Goal: Transaction & Acquisition: Book appointment/travel/reservation

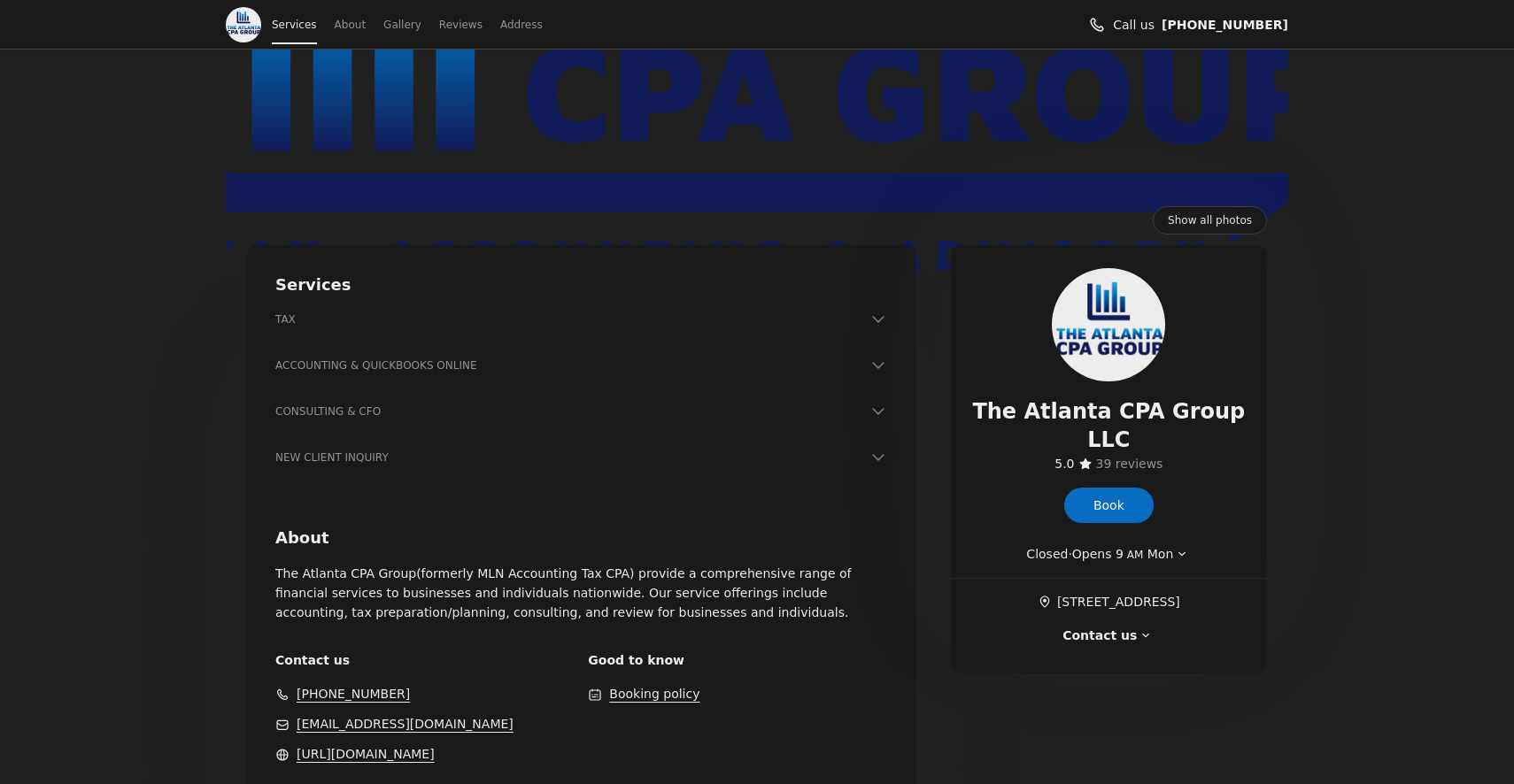
scroll to position [134, 0]
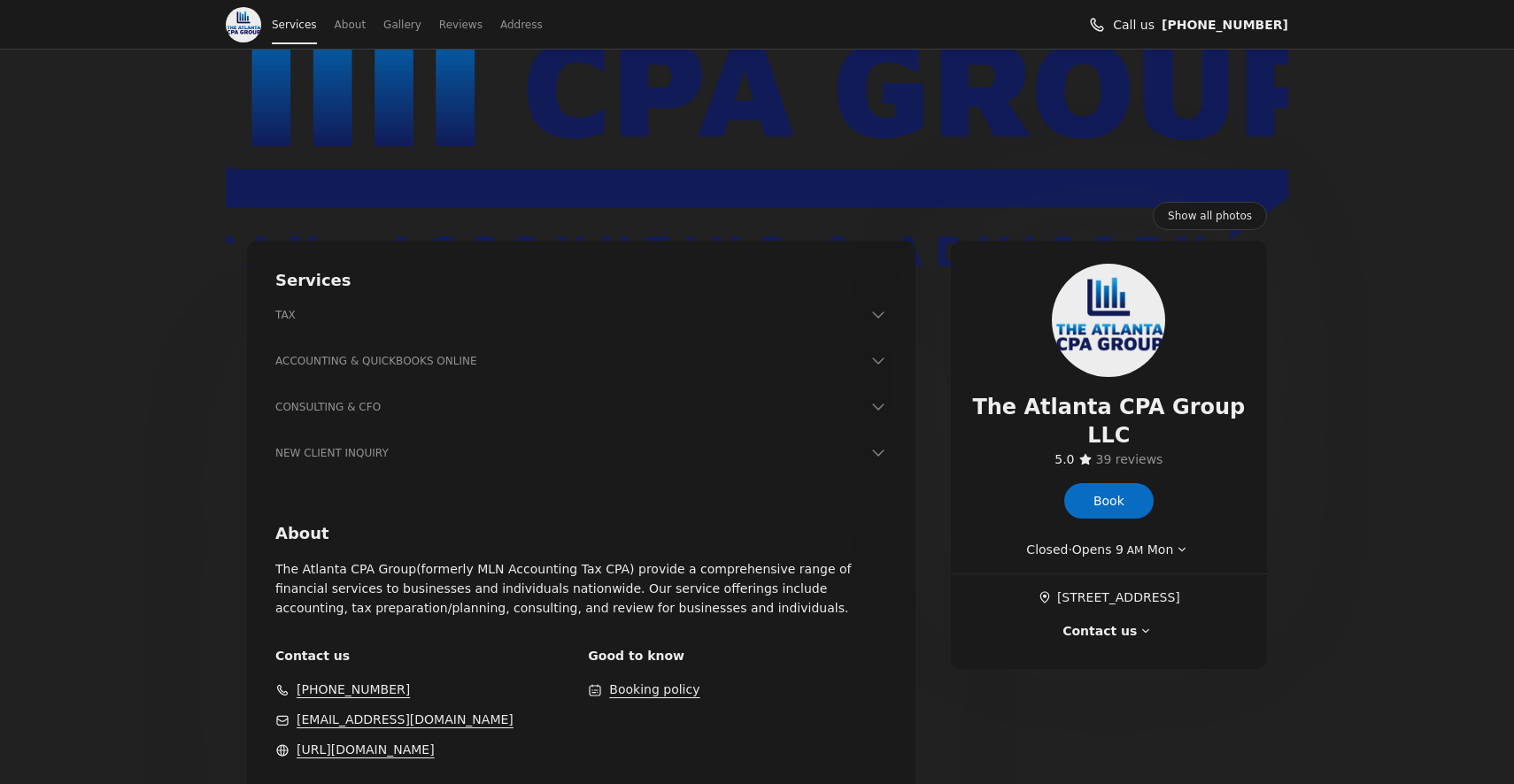
click at [399, 313] on h3 "TAX" at bounding box center [570, 315] width 591 height 18
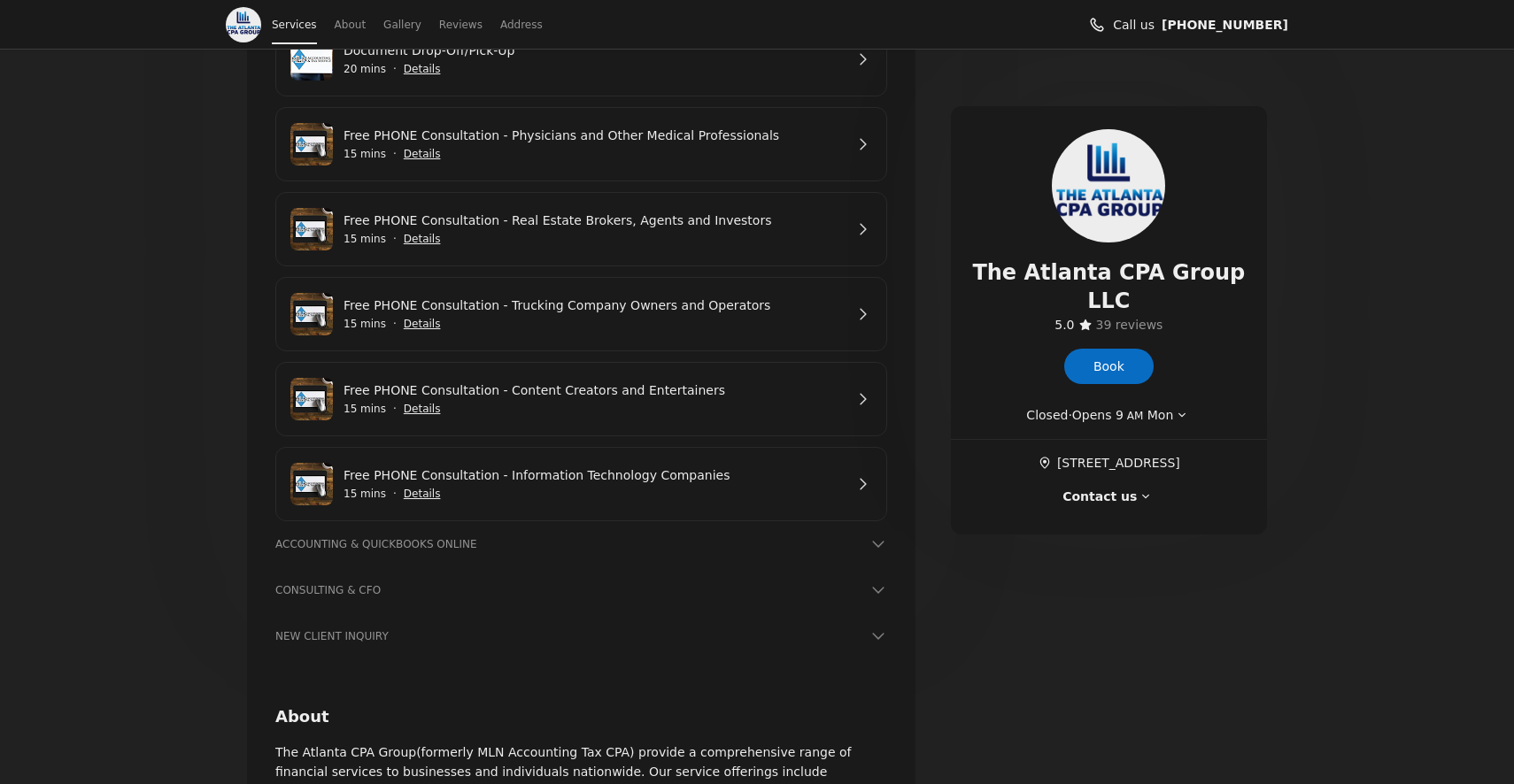
scroll to position [879, 0]
click at [291, 633] on h3 "NEW CLIENT INQUIRY" at bounding box center [570, 634] width 591 height 18
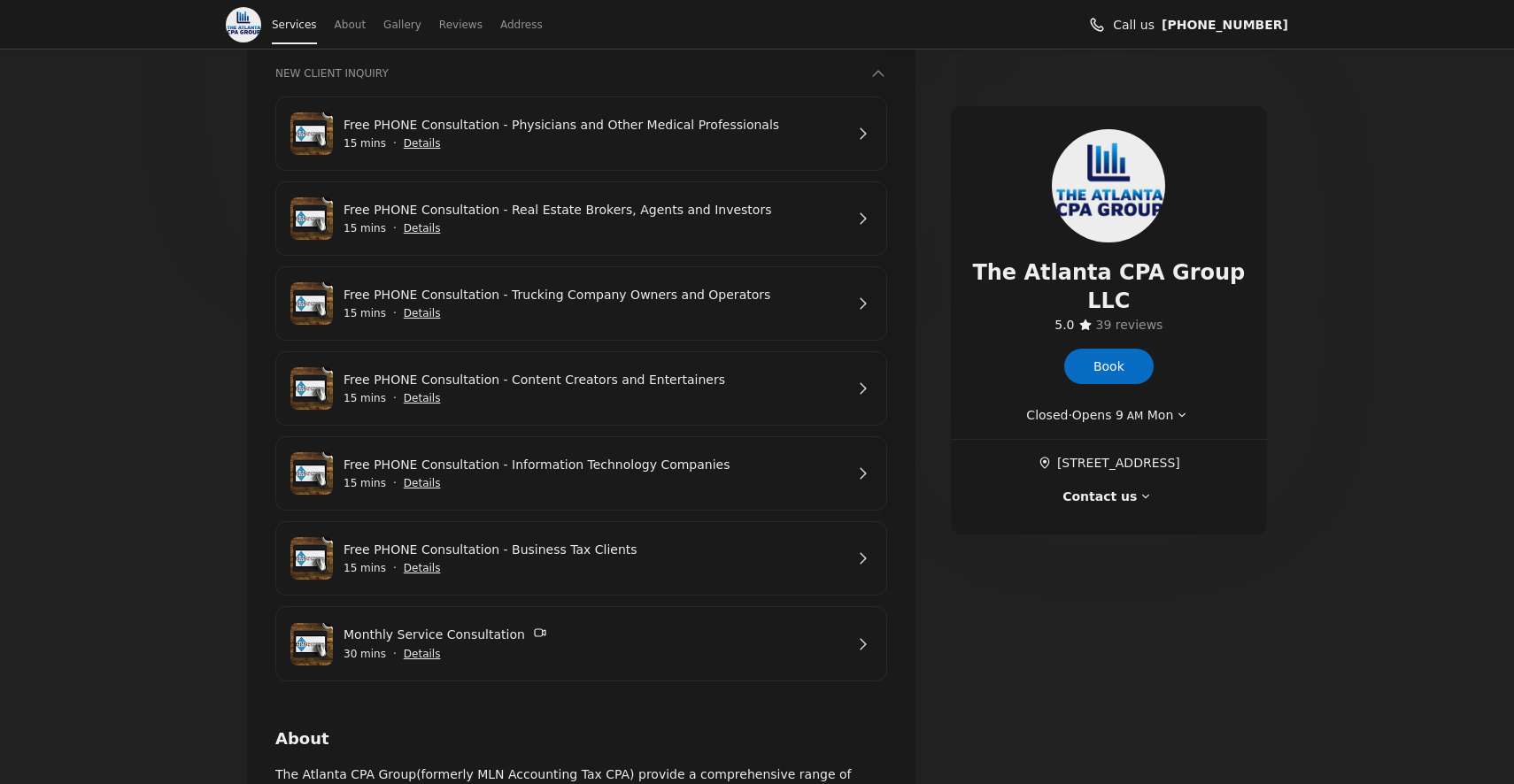
scroll to position [1438, 0]
click at [422, 571] on span "Show details for Free PHONE Consultation - Business Tax Clients" at bounding box center [422, 571] width 39 height 39
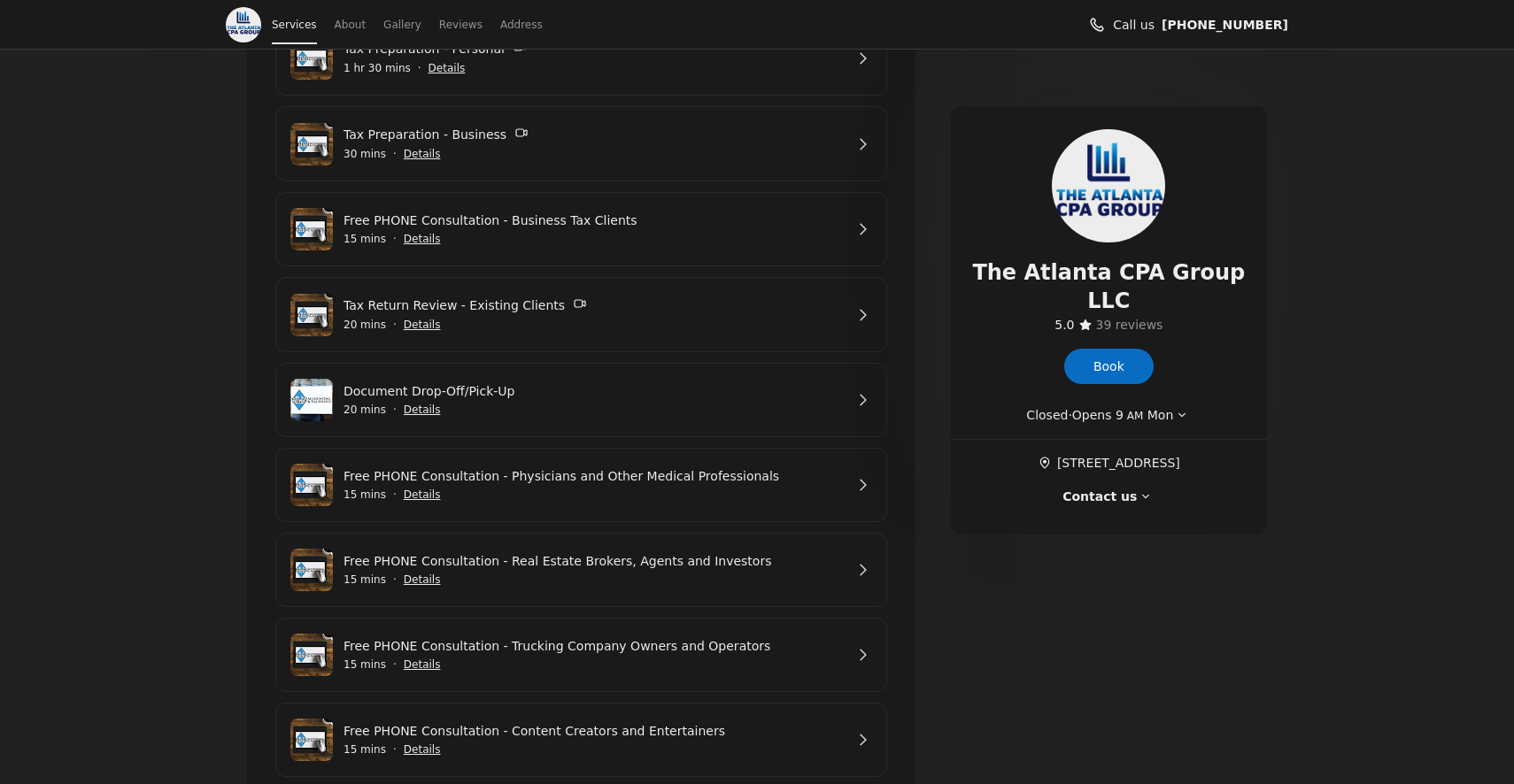
scroll to position [532, 0]
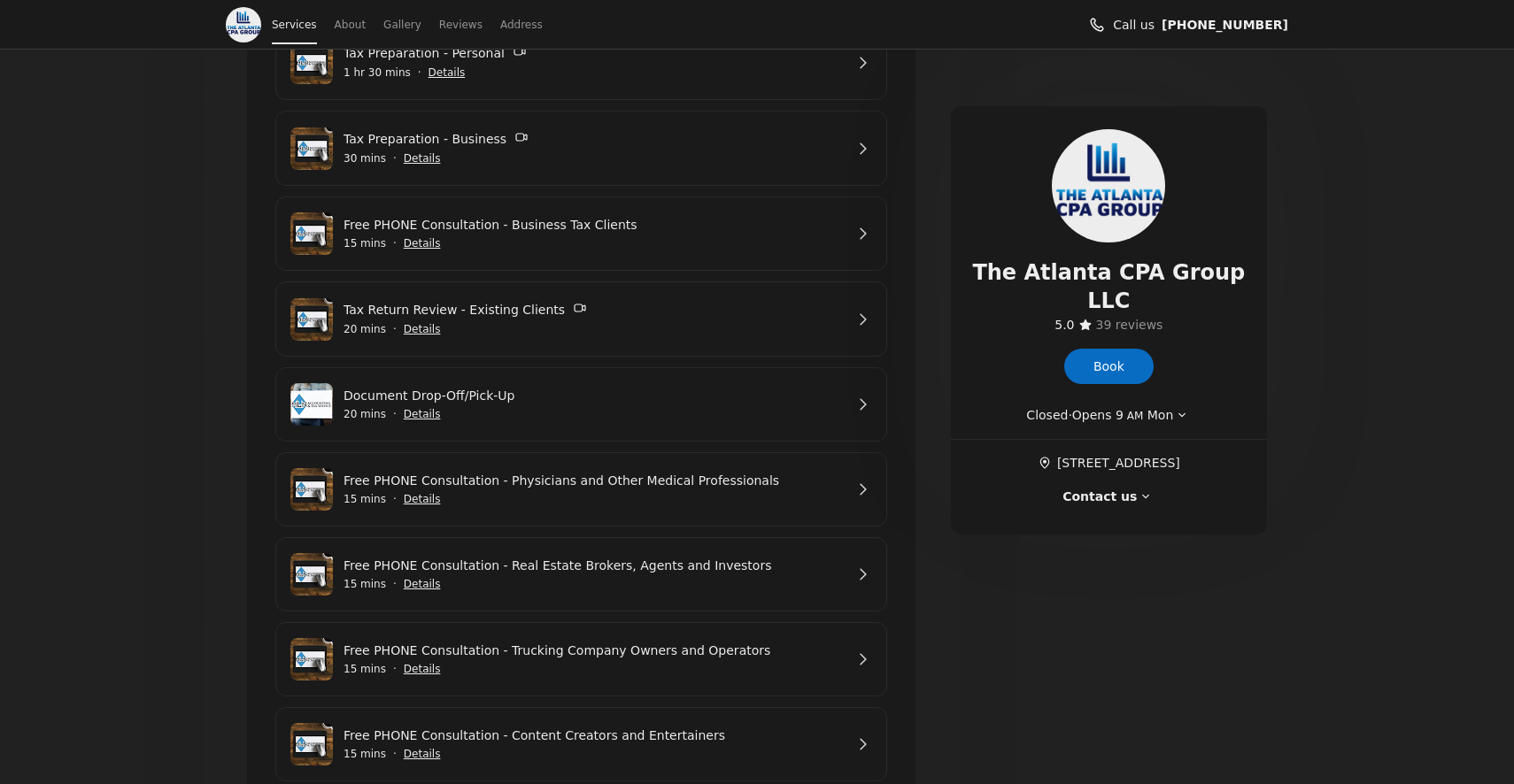
click at [426, 228] on span "Show details for Free PHONE Consultation - Business Tax Clients" at bounding box center [422, 244] width 39 height 39
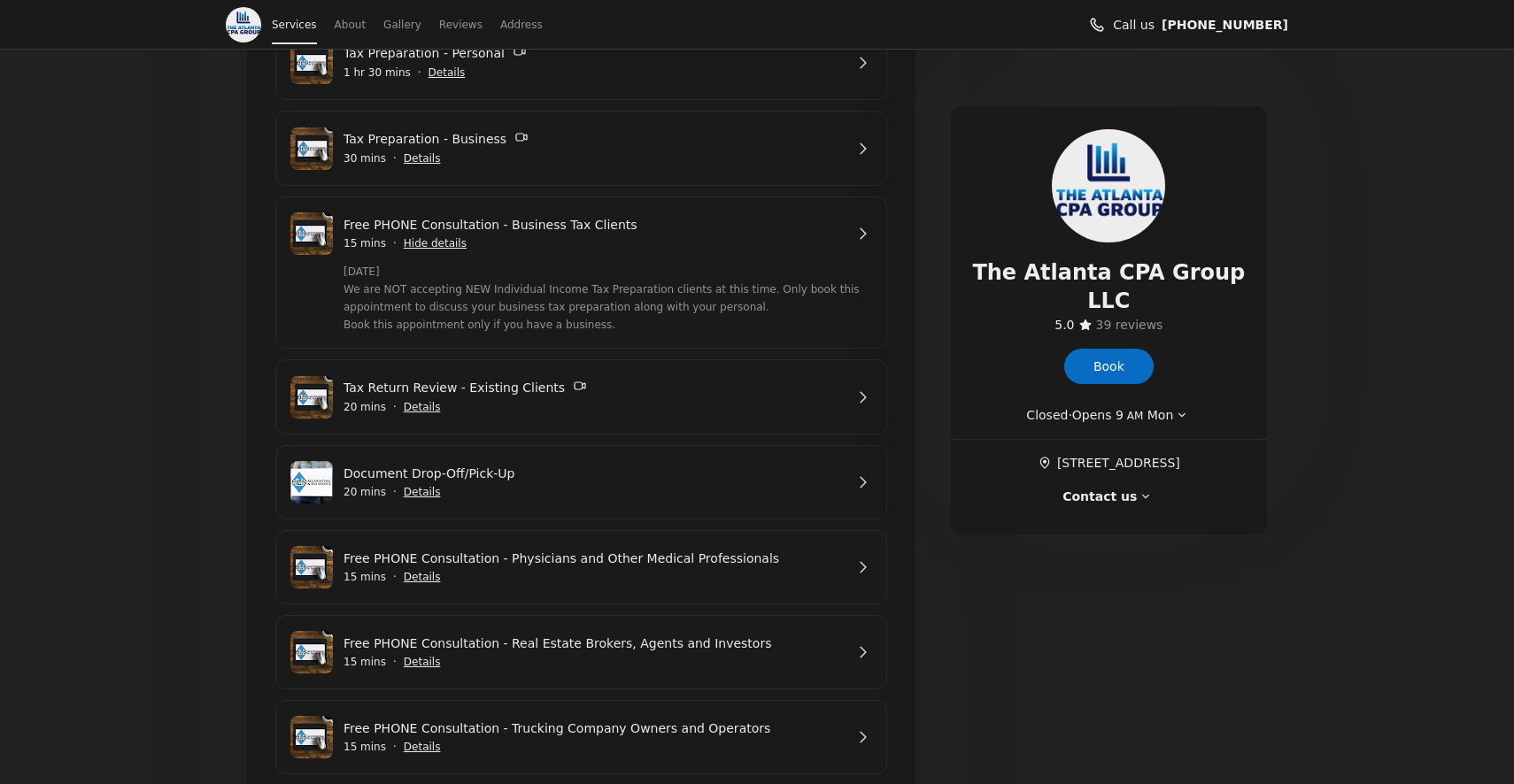
click at [558, 224] on link "Free PHONE Consultation - Business Tax Clients" at bounding box center [593, 225] width 500 height 20
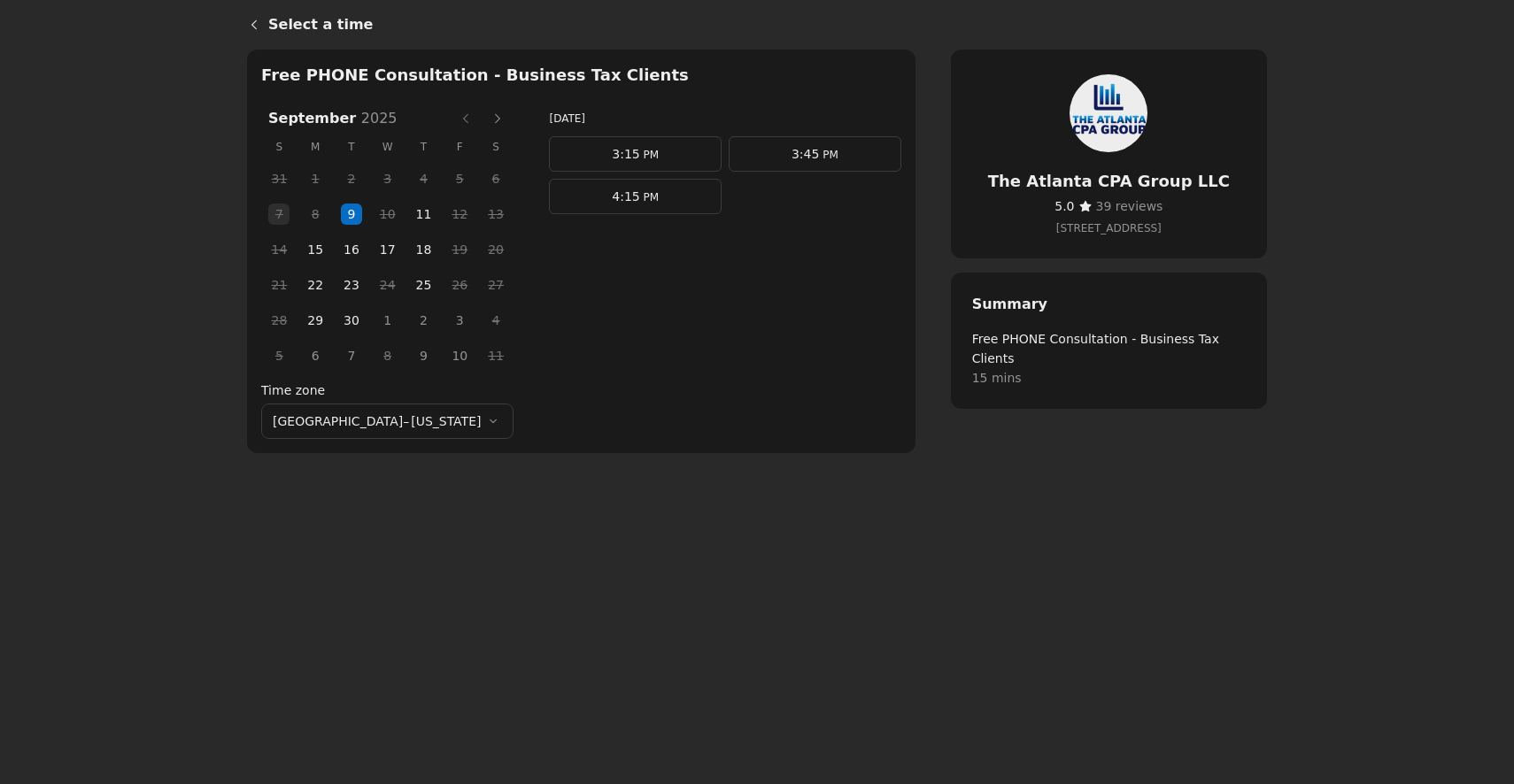
click at [311, 254] on span "15" at bounding box center [314, 249] width 26 height 26
click at [758, 282] on link "1:15 PM" at bounding box center [815, 281] width 172 height 35
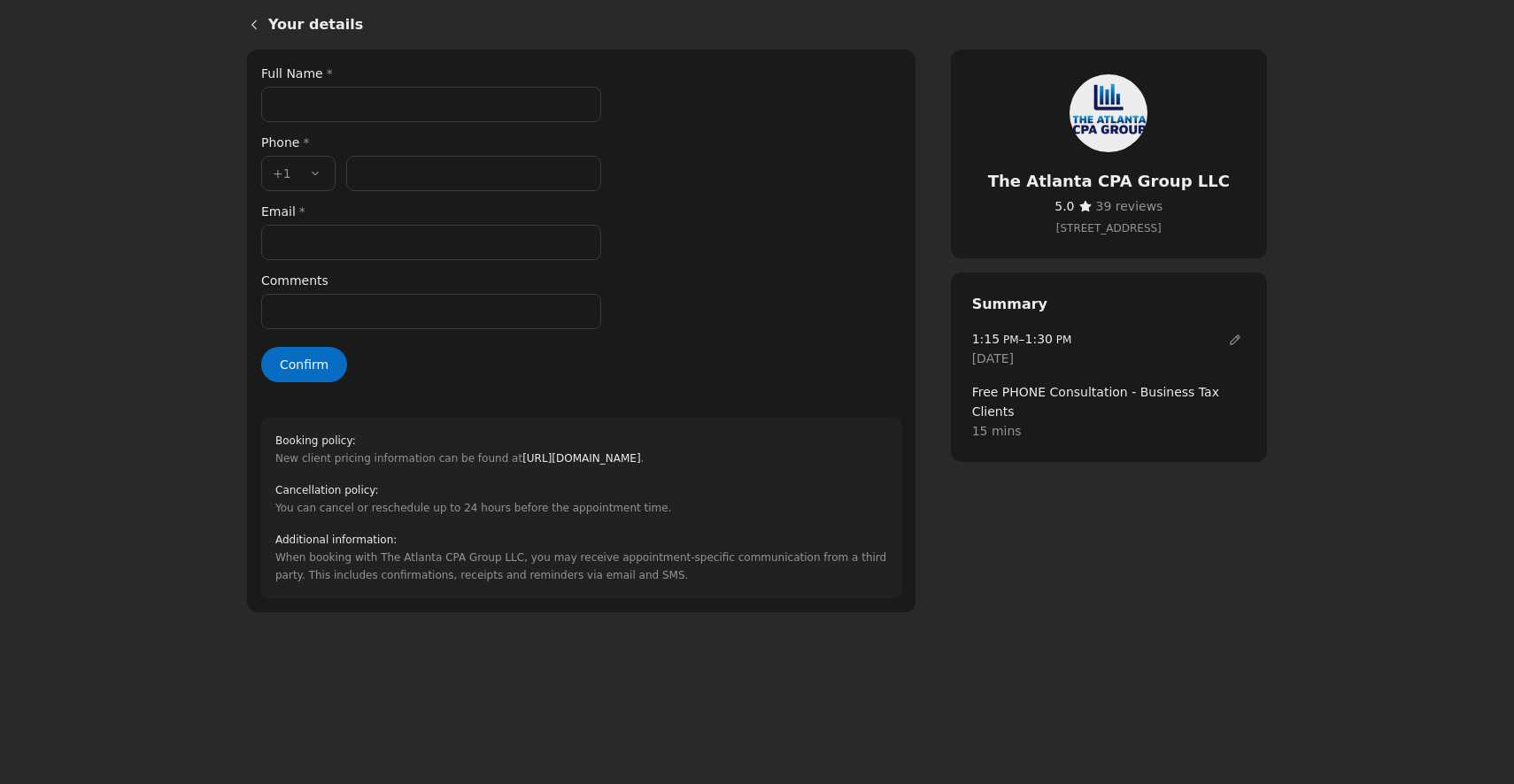
click at [537, 112] on input "Full Name *" at bounding box center [431, 105] width 340 height 35
type input "*"
type input "**********"
click at [558, 168] on input "Phone number *" at bounding box center [473, 173] width 255 height 35
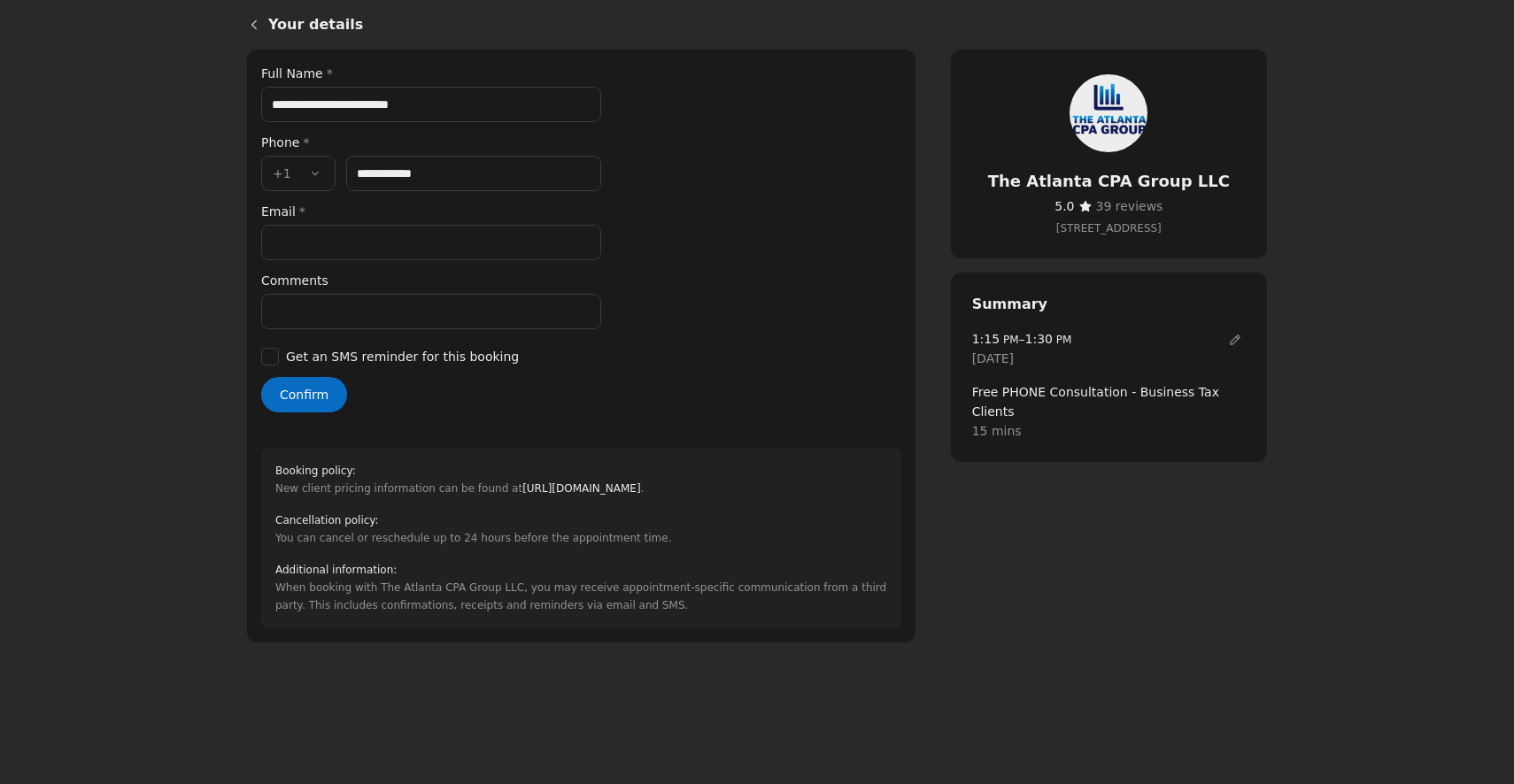
type input "**********"
click at [490, 244] on input "Email *" at bounding box center [431, 243] width 340 height 35
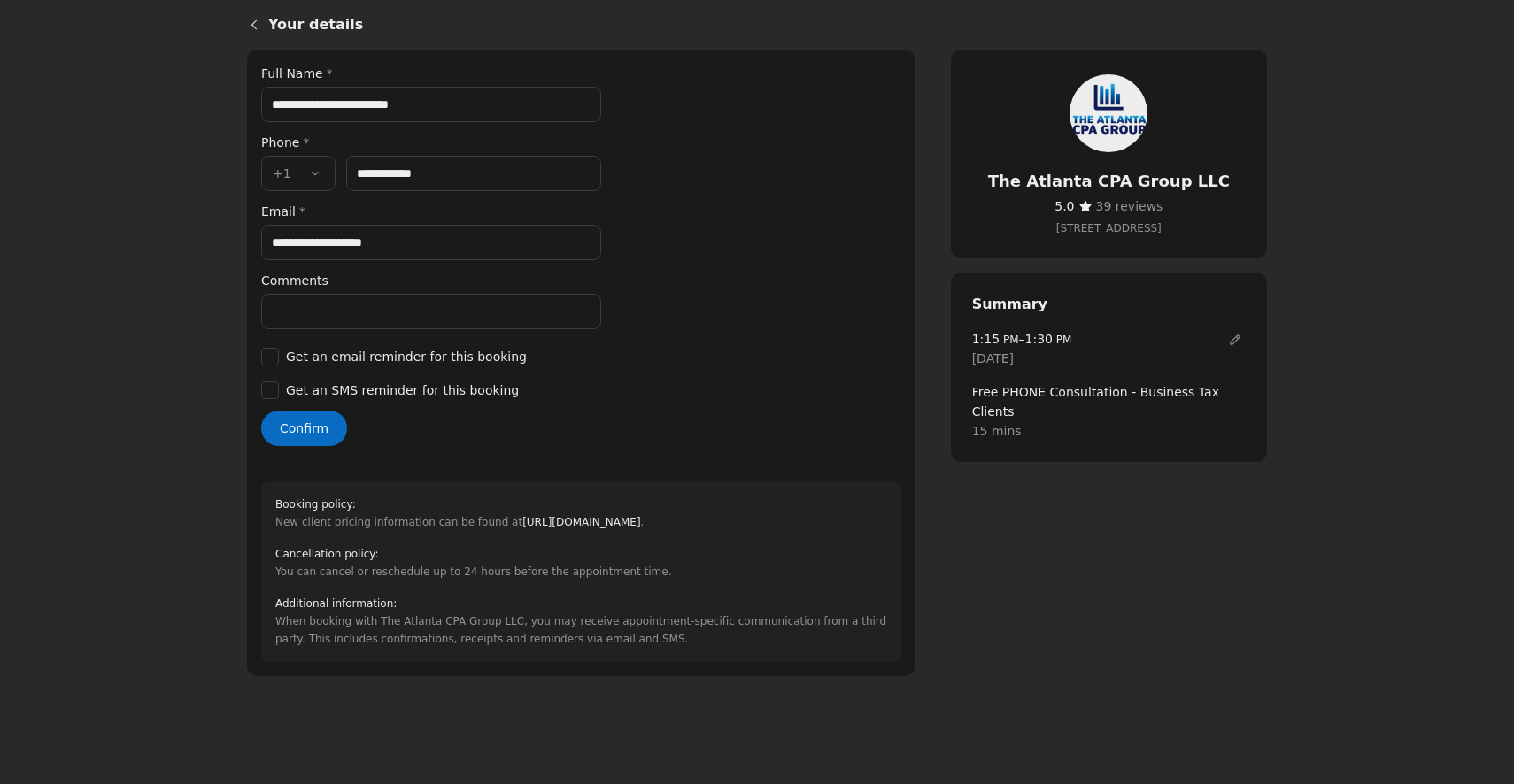
type input "**********"
click at [434, 308] on input "Comments" at bounding box center [431, 311] width 340 height 35
type input "*"
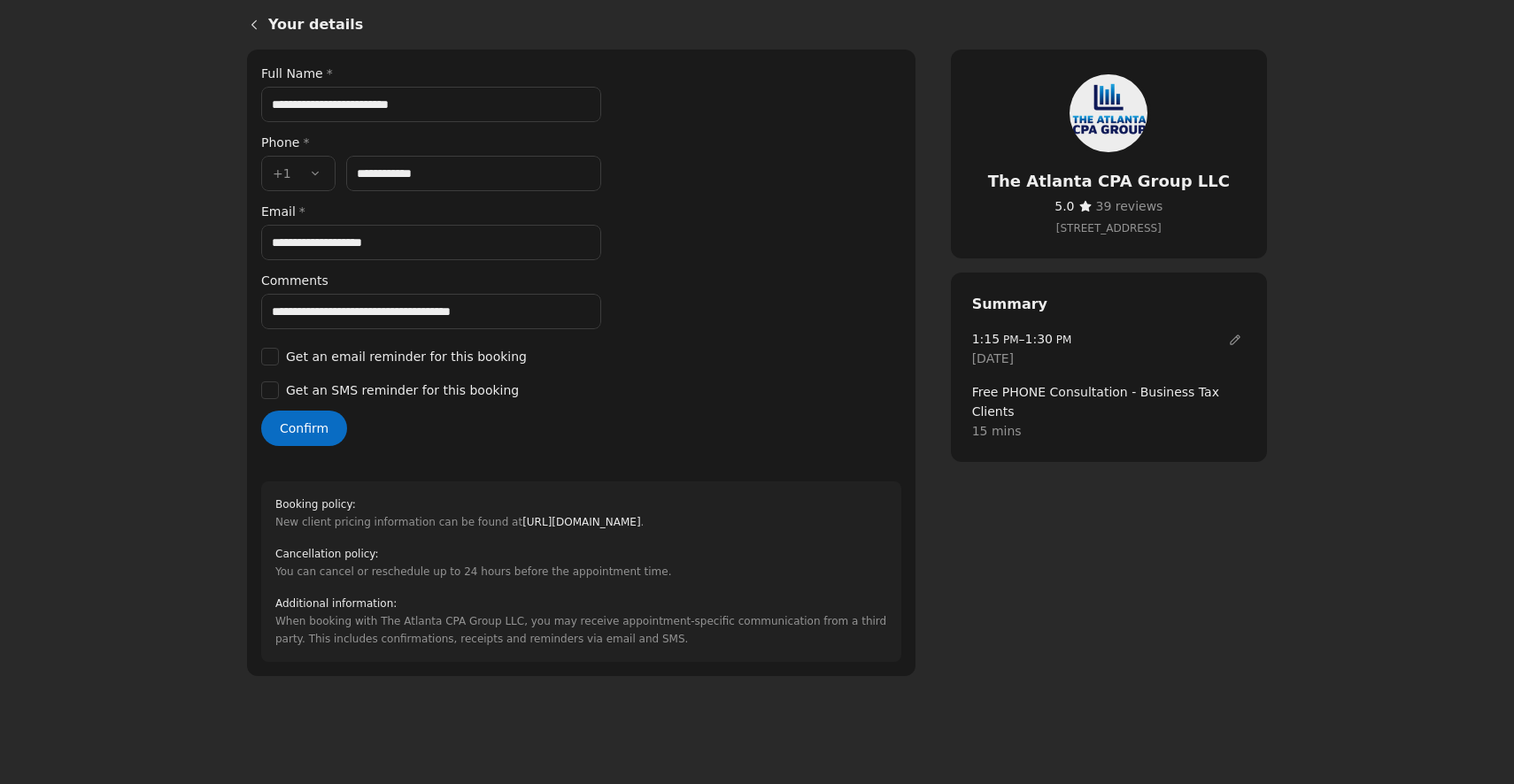
type input "**********"
click at [303, 433] on button "Confirm" at bounding box center [305, 428] width 86 height 35
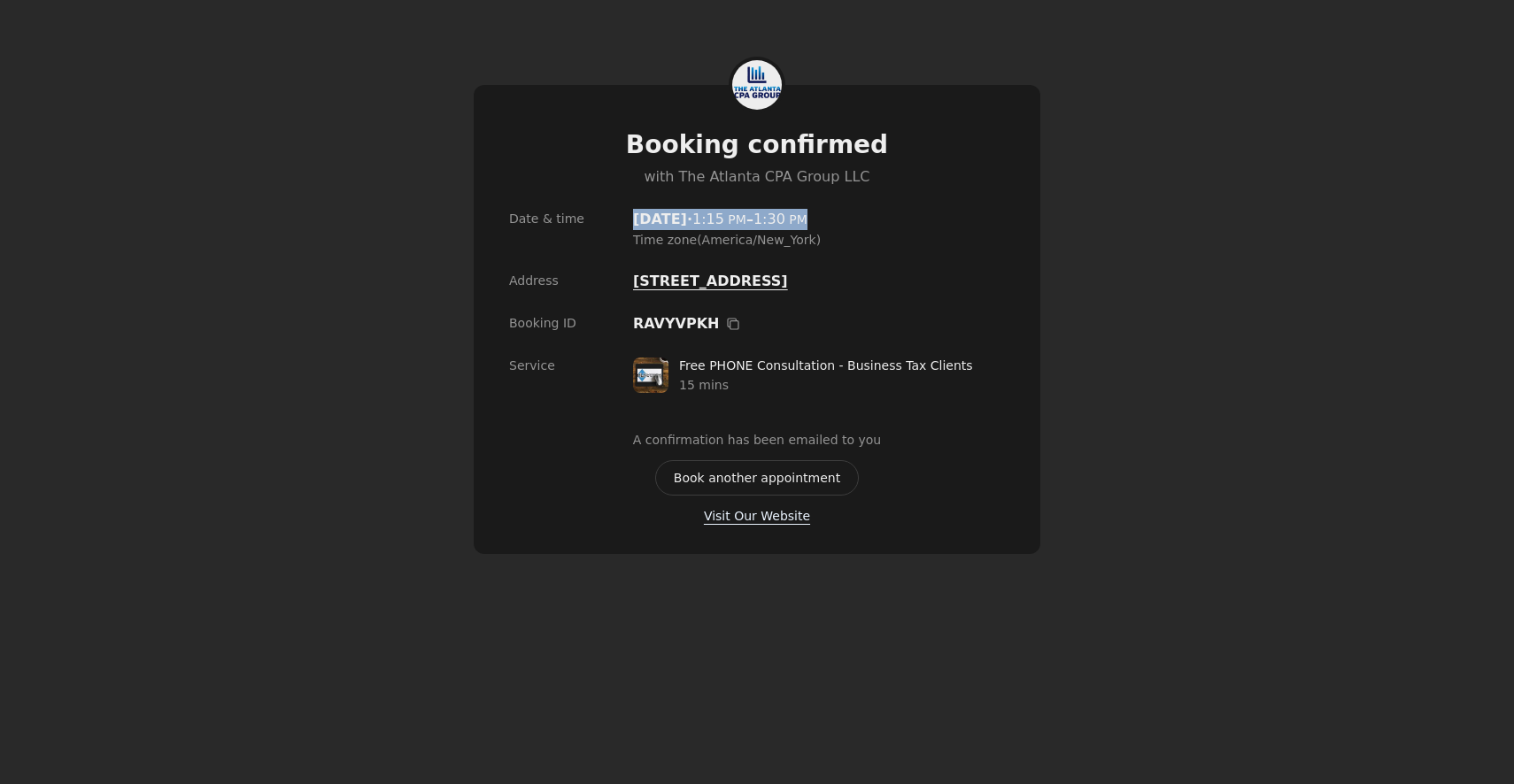
drag, startPoint x: 636, startPoint y: 222, endPoint x: 945, endPoint y: 216, distance: 309.1
click at [946, 216] on span "[DATE] [DATE] · 1:15 PM – 1:30 PM" at bounding box center [819, 219] width 372 height 22
copy span "[DATE] · 1:15 PM – 1:30 PM"
click at [1060, 297] on main "Booking confirmed with The Atlanta CPA Group LLC Date & time [DATE] [DATE] · 1:…" at bounding box center [757, 392] width 1514 height 784
